Goal: Communication & Community: Ask a question

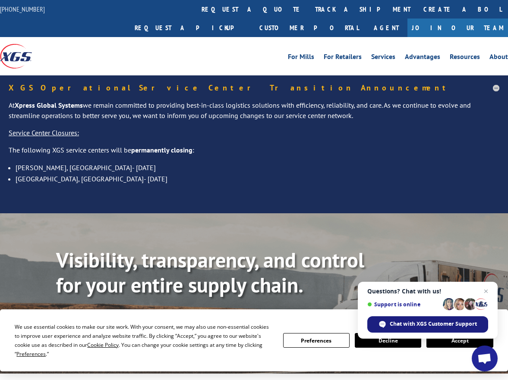
click at [465, 323] on span "Chat with XGS Customer Support" at bounding box center [432, 324] width 87 height 8
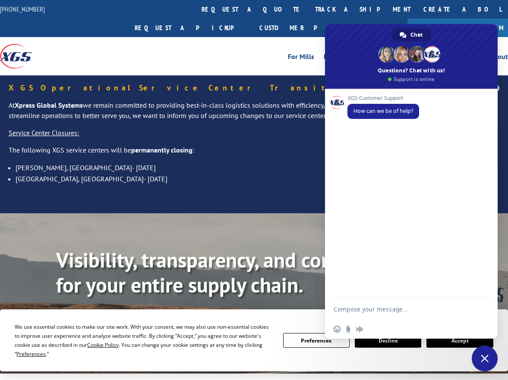
click at [377, 307] on textarea "Compose your message..." at bounding box center [402, 309] width 138 height 22
type textarea "good morning"
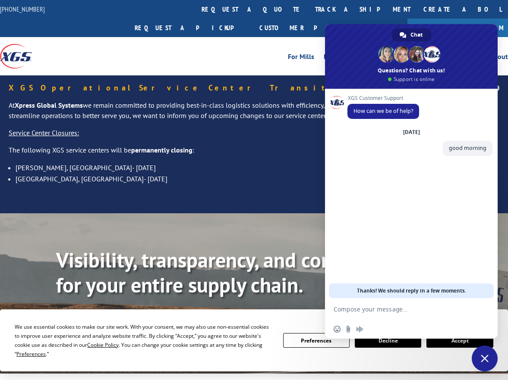
click at [403, 306] on textarea "Compose your message..." at bounding box center [402, 309] width 138 height 22
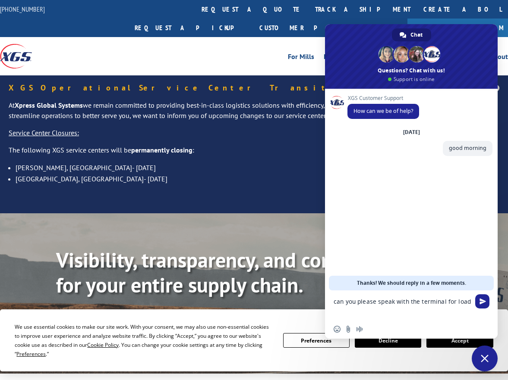
paste textarea "526603980"
click at [399, 312] on textarea "can you please speak with the terminal for load 526603980" at bounding box center [402, 305] width 138 height 29
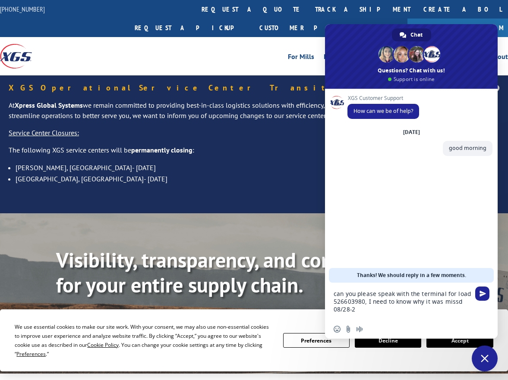
type textarea "can you please speak with the terminal for load 526603980, I need to know why i…"
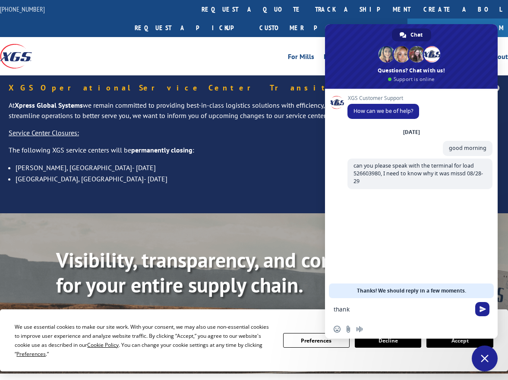
type textarea "thanks"
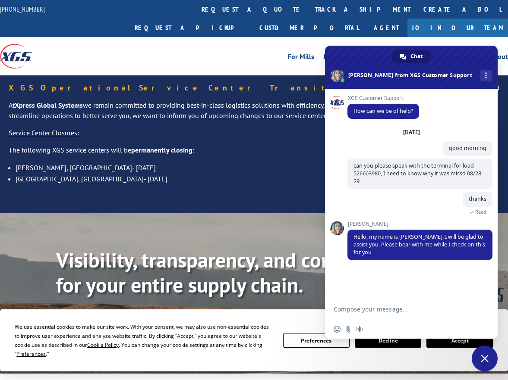
click at [399, 312] on textarea "Compose your message..." at bounding box center [402, 309] width 138 height 22
click at [401, 310] on textarea "Compose your message..." at bounding box center [402, 309] width 138 height 22
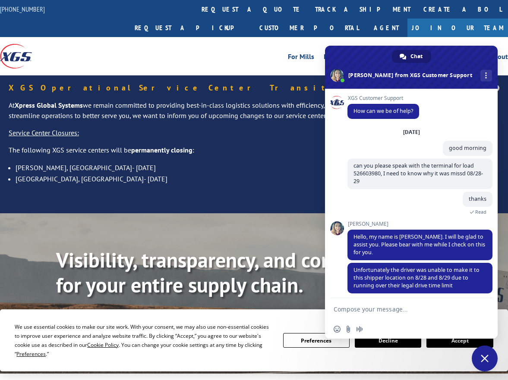
scroll to position [5, 0]
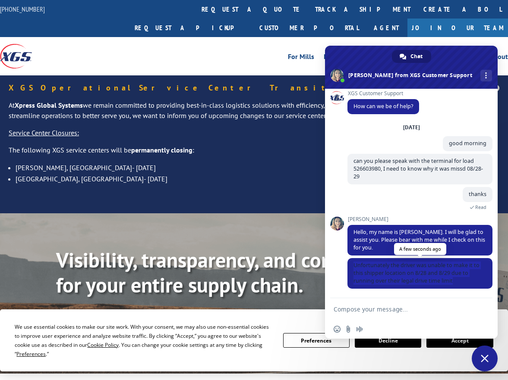
drag, startPoint x: 459, startPoint y: 283, endPoint x: 350, endPoint y: 261, distance: 110.9
click at [350, 261] on span "Unfortunately the driver was unable to make it to this shipper location on 8/28…" at bounding box center [419, 273] width 145 height 31
copy span "Unfortunately the driver was unable to make it to this shipper location on 8/28…"
click at [375, 303] on textarea "Compose your message..." at bounding box center [402, 309] width 138 height 22
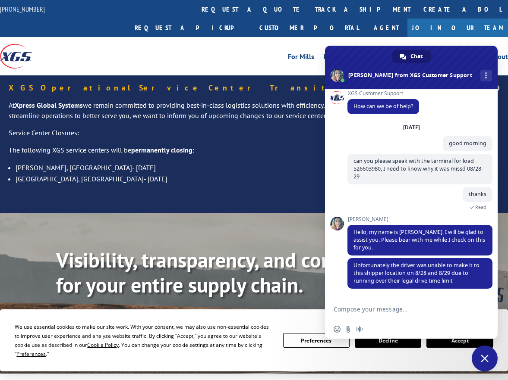
click at [378, 309] on textarea "Compose your message..." at bounding box center [402, 309] width 138 height 22
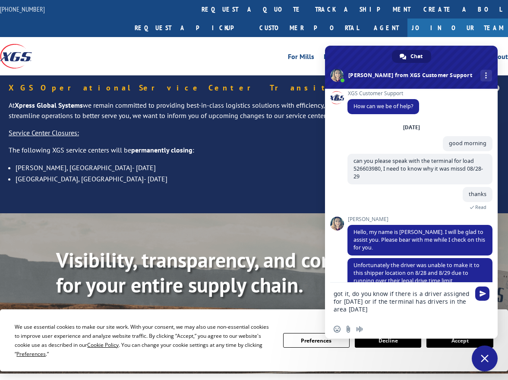
type textarea "got it, do you know if there is a driver assigned for [DATE] or if the terminal…"
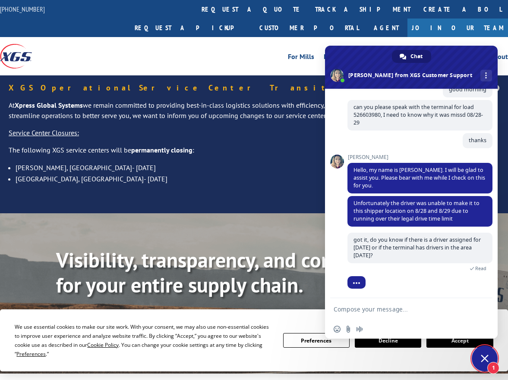
scroll to position [79, 0]
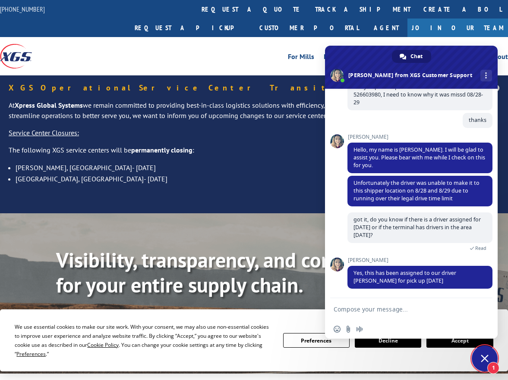
click at [459, 311] on textarea "Compose your message..." at bounding box center [402, 309] width 138 height 22
type textarea "thanks!"
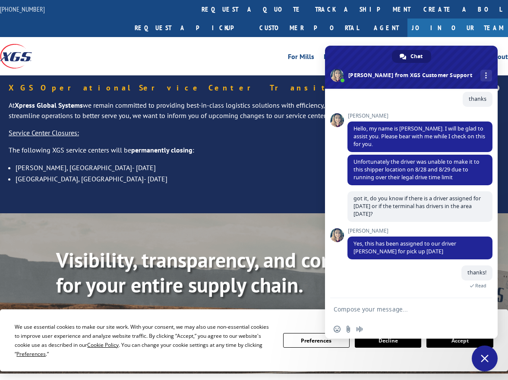
scroll to position [138, 0]
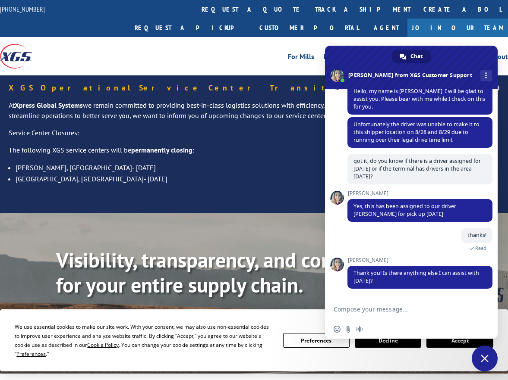
click at [459, 311] on textarea "Compose your message..." at bounding box center [402, 309] width 138 height 22
type textarea "that should do it"
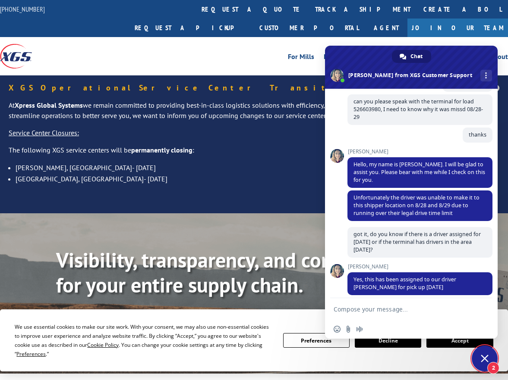
scroll to position [220, 0]
